Goal: Task Accomplishment & Management: Manage account settings

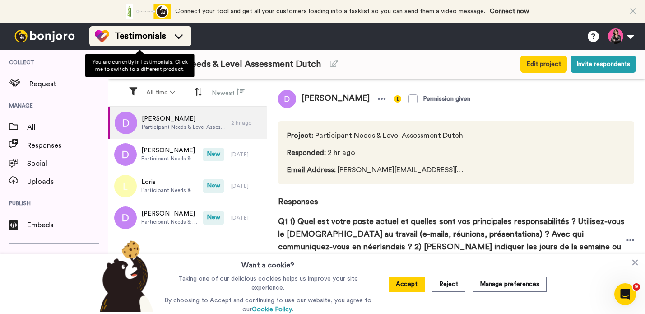
click at [177, 41] on div "Testimonials" at bounding box center [140, 36] width 91 height 14
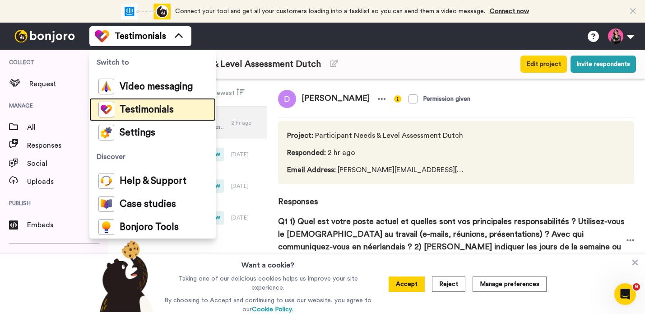
click at [174, 112] on li "Testimonials" at bounding box center [152, 109] width 126 height 23
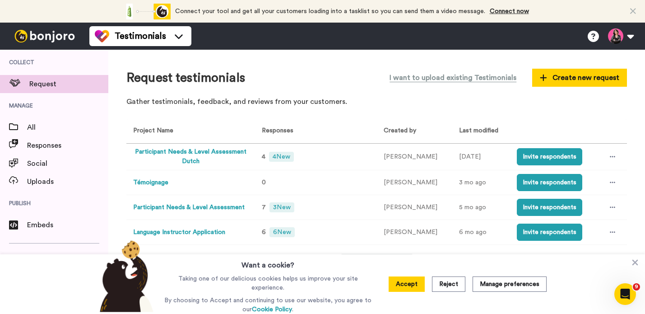
click at [338, 67] on div "Request testimonials I want to upload existing Testimonials Create new request …" at bounding box center [376, 182] width 537 height 264
click at [347, 96] on div "Request testimonials I want to upload existing Testimonials Create new request …" at bounding box center [376, 90] width 501 height 44
click at [279, 159] on span "4 New" at bounding box center [281, 157] width 24 height 10
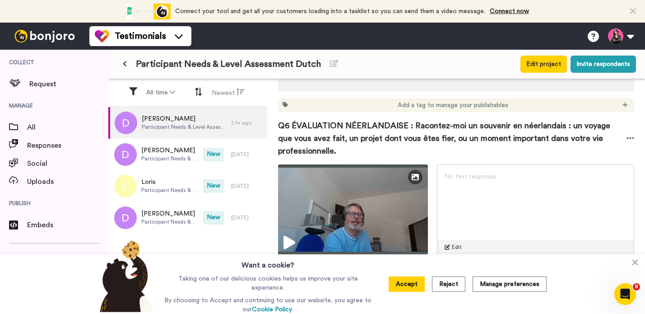
scroll to position [1288, 0]
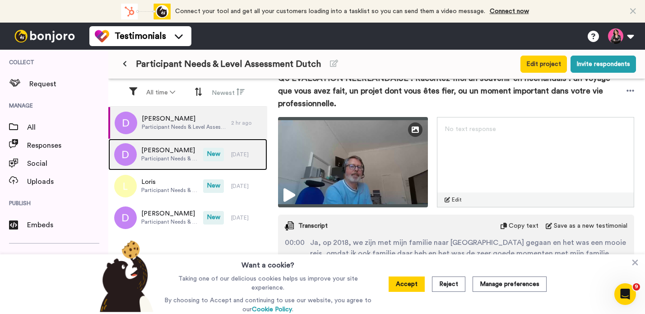
click at [163, 156] on span "Participant Needs & Level Assessment Dutch" at bounding box center [169, 158] width 57 height 7
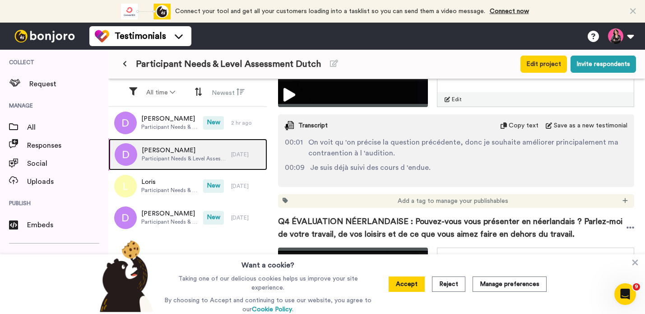
scroll to position [846, 0]
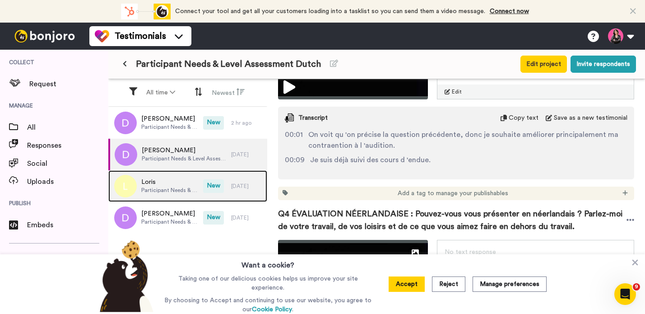
click at [167, 182] on span "Loris" at bounding box center [169, 181] width 57 height 9
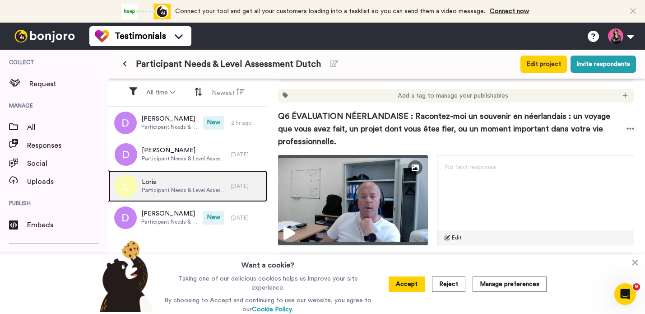
scroll to position [1388, 0]
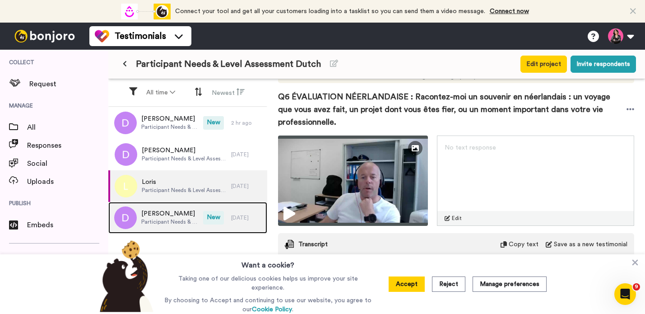
click at [165, 220] on span "Participant Needs & Level Assessment Dutch" at bounding box center [169, 221] width 57 height 7
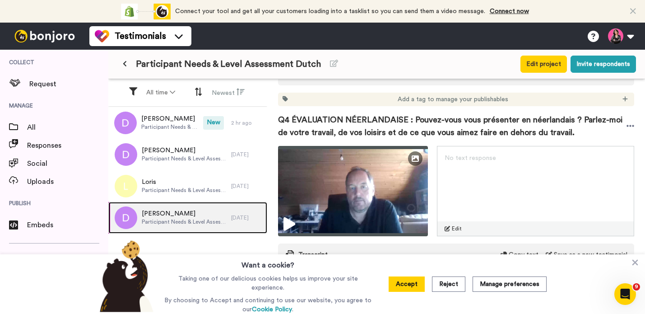
scroll to position [1161, 0]
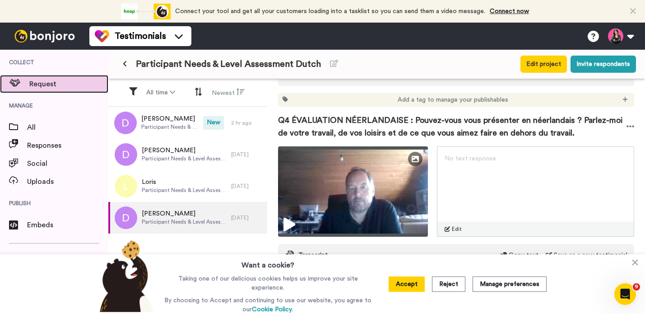
click at [54, 87] on span "Request" at bounding box center [68, 84] width 79 height 11
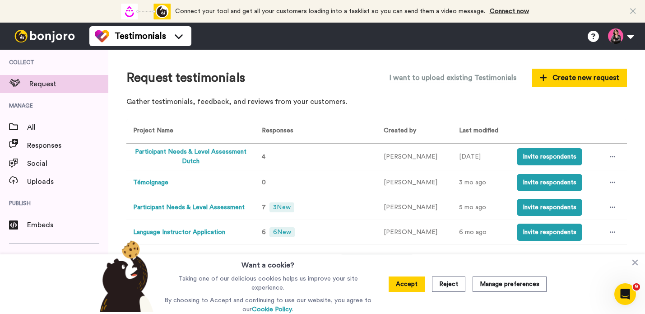
click at [181, 152] on button "Participant Needs & Level Assessment Dutch" at bounding box center [190, 156] width 115 height 19
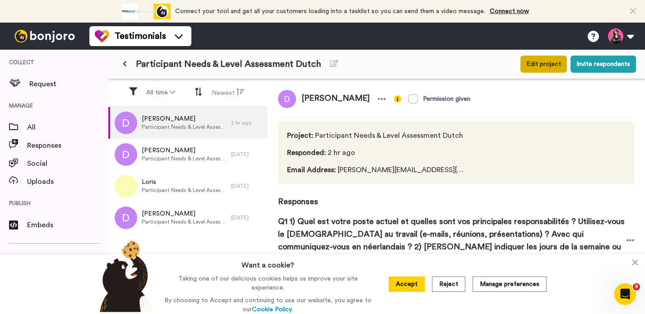
click at [549, 66] on button "Edit project" at bounding box center [544, 64] width 47 height 17
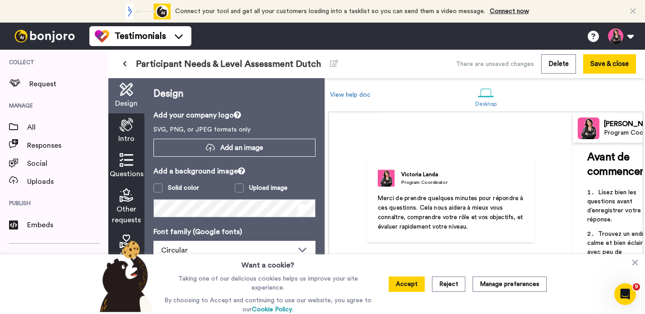
click at [124, 166] on icon at bounding box center [127, 160] width 14 height 14
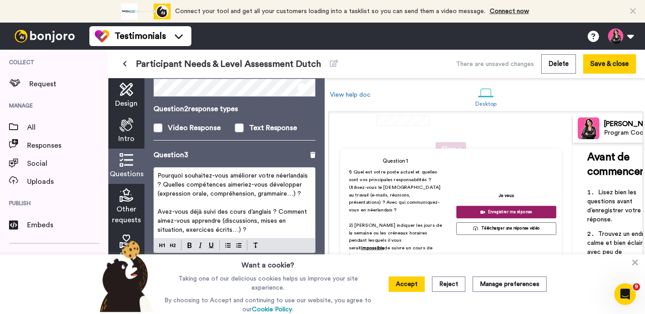
scroll to position [375, 0]
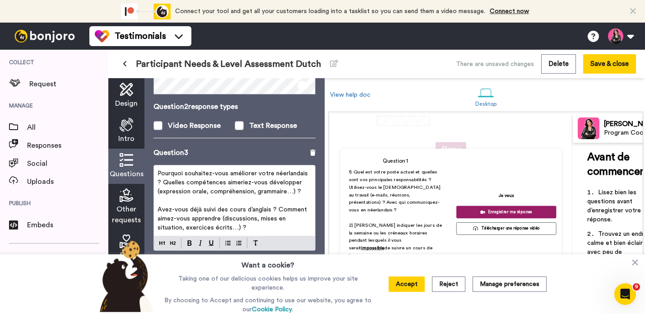
click at [257, 208] on span "Avez-vous déjà suivi des cours d’anglais ? Comment aimez-vous apprendre (discus…" at bounding box center [233, 218] width 151 height 24
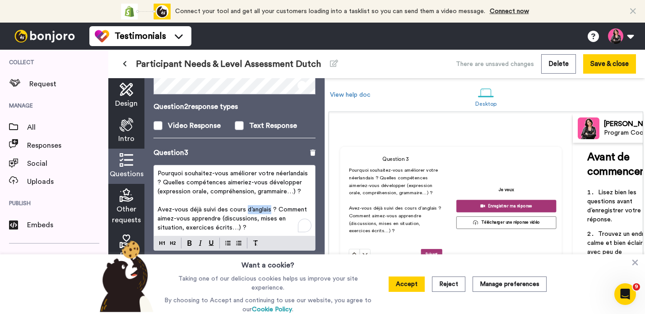
click at [349, 249] on button at bounding box center [354, 254] width 11 height 11
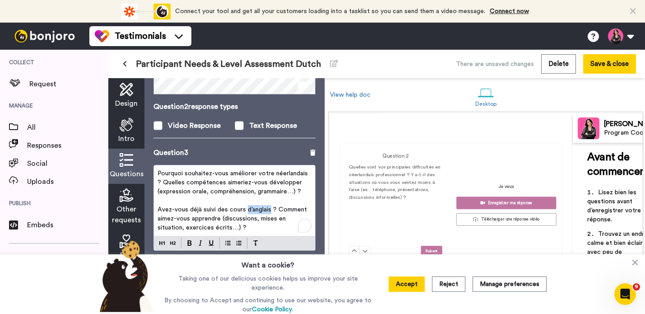
scroll to position [389, 0]
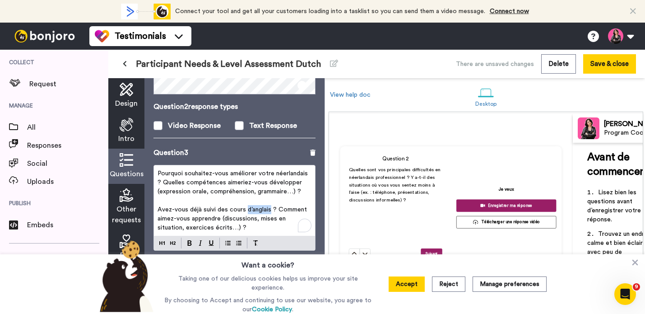
click at [262, 212] on span "Avez-vous déjà suivi des cours d’anglais ? Comment aimez-vous apprendre (discus…" at bounding box center [233, 218] width 151 height 24
click at [411, 285] on button "Accept" at bounding box center [407, 283] width 36 height 15
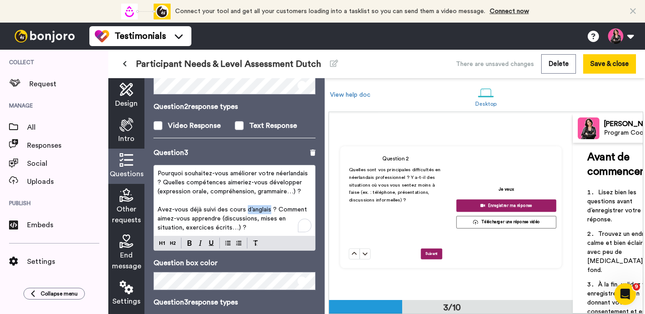
click at [253, 206] on span "Avez-vous déjà suivi des cours d’anglais ? Comment aimez-vous apprendre (discus…" at bounding box center [233, 218] width 151 height 24
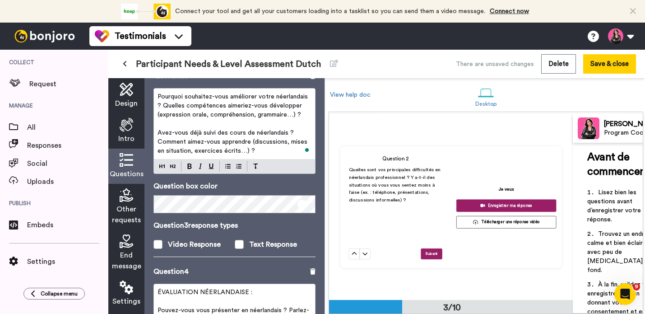
scroll to position [0, 0]
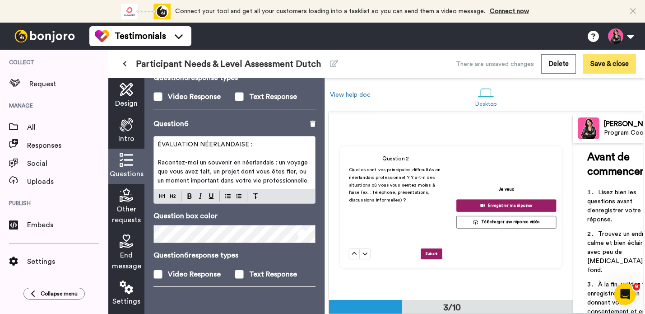
click at [609, 68] on button "Save & close" at bounding box center [609, 63] width 53 height 19
